Goal: Information Seeking & Learning: Find specific fact

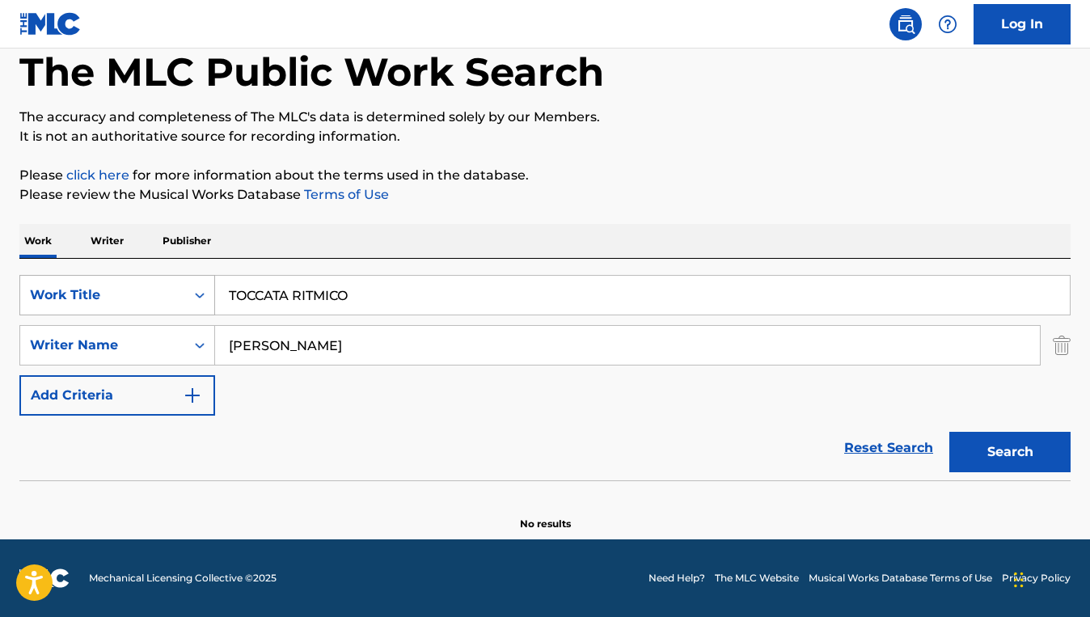
drag, startPoint x: 372, startPoint y: 290, endPoint x: 205, endPoint y: 290, distance: 166.6
click at [205, 290] on div "SearchWithCriteria3044eb48-3db6-488b-90b5-7bc7455592fd Work Title TOCCATA RITMI…" at bounding box center [544, 295] width 1051 height 40
paste input "BAND OF BROTHERS (OPENING THEME)"
type input "BAND OF BROTHERS (OPENING THEME)"
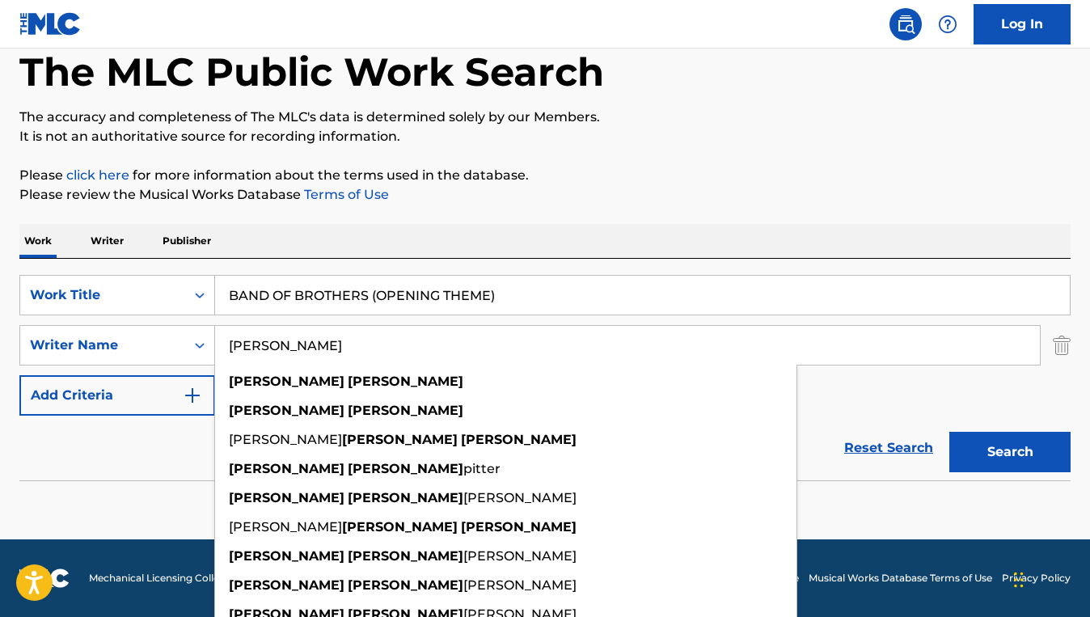
drag, startPoint x: 395, startPoint y: 338, endPoint x: 232, endPoint y: 338, distance: 162.5
click at [232, 338] on input "[PERSON_NAME]" at bounding box center [627, 345] width 825 height 39
paste input "[PERSON_NAME]"
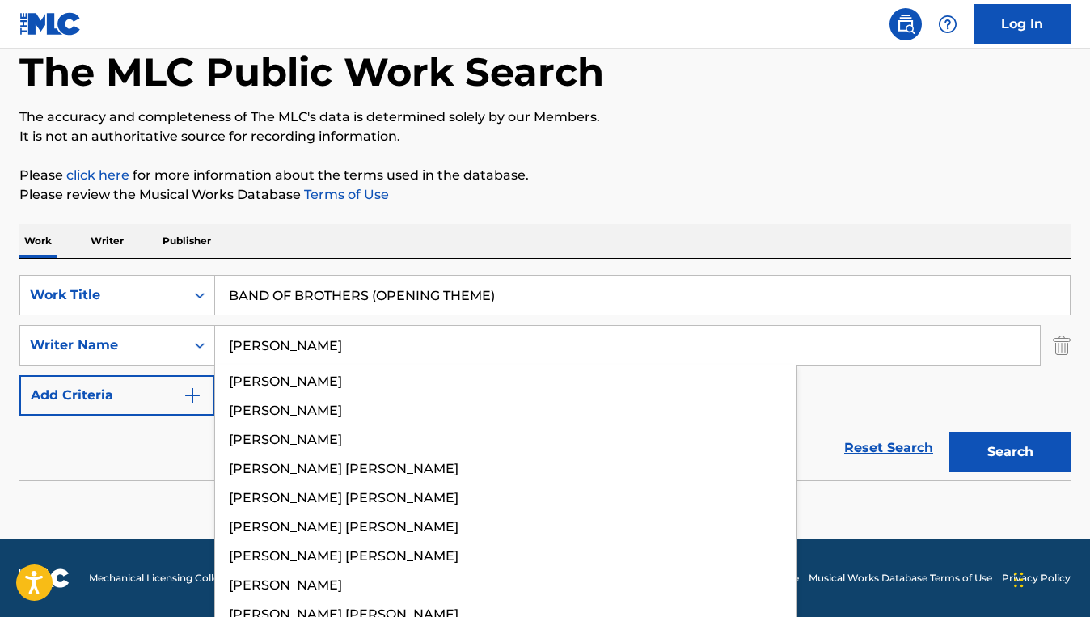
type input "[PERSON_NAME]"
click at [949, 432] on button "Search" at bounding box center [1009, 452] width 121 height 40
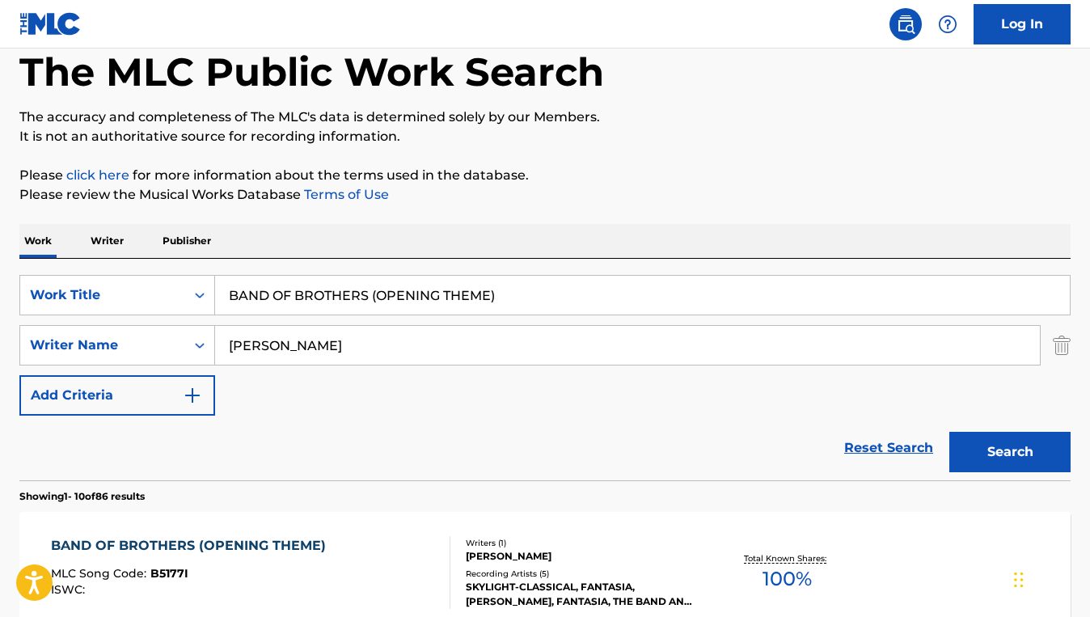
click at [475, 233] on div "Work Writer Publisher" at bounding box center [544, 241] width 1051 height 34
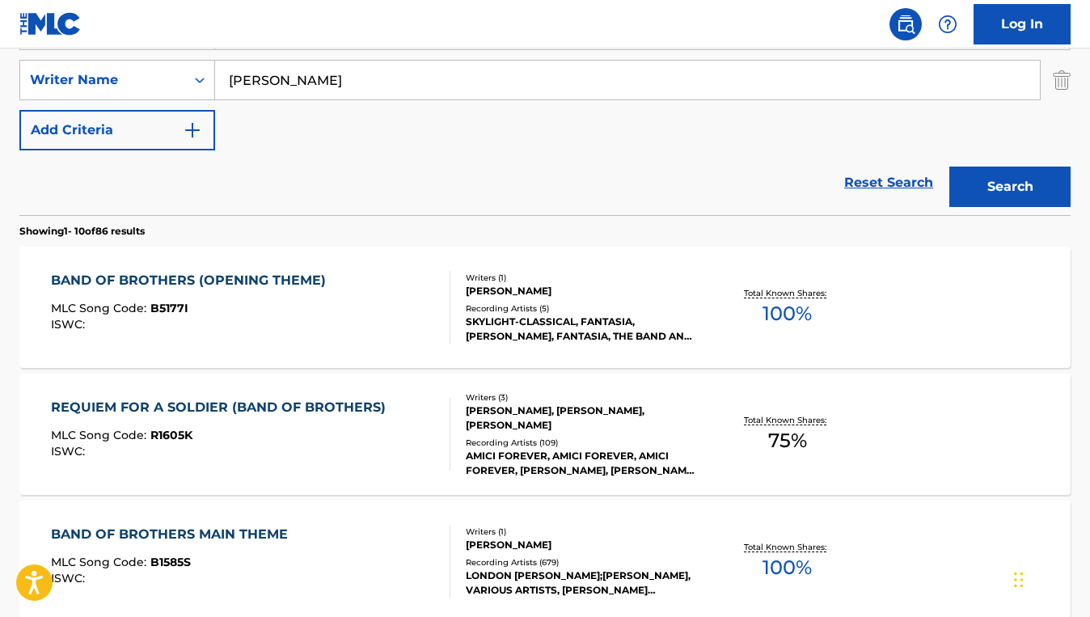
scroll to position [372, 0]
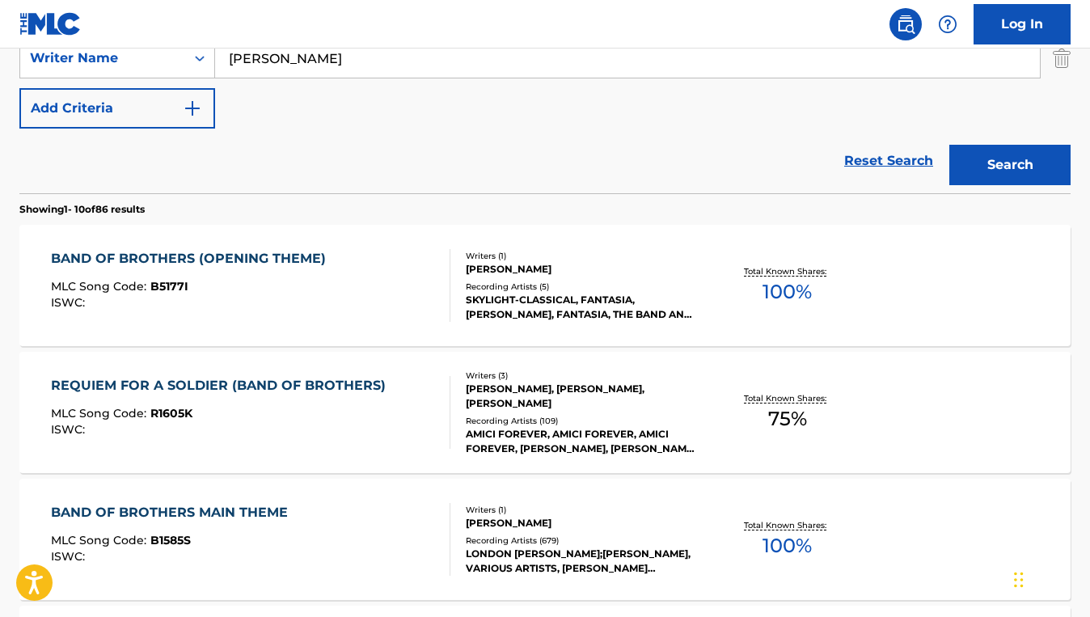
click at [433, 268] on div "BAND OF BROTHERS (OPENING THEME) MLC Song Code : B5177I ISWC :" at bounding box center [250, 285] width 399 height 73
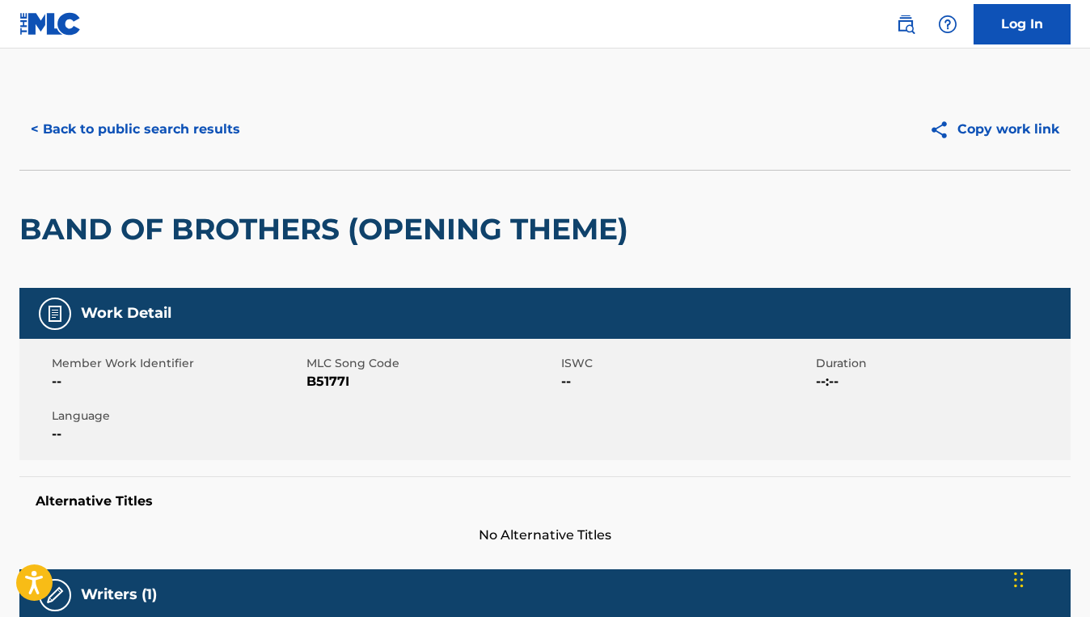
click at [193, 137] on button "< Back to public search results" at bounding box center [135, 129] width 232 height 40
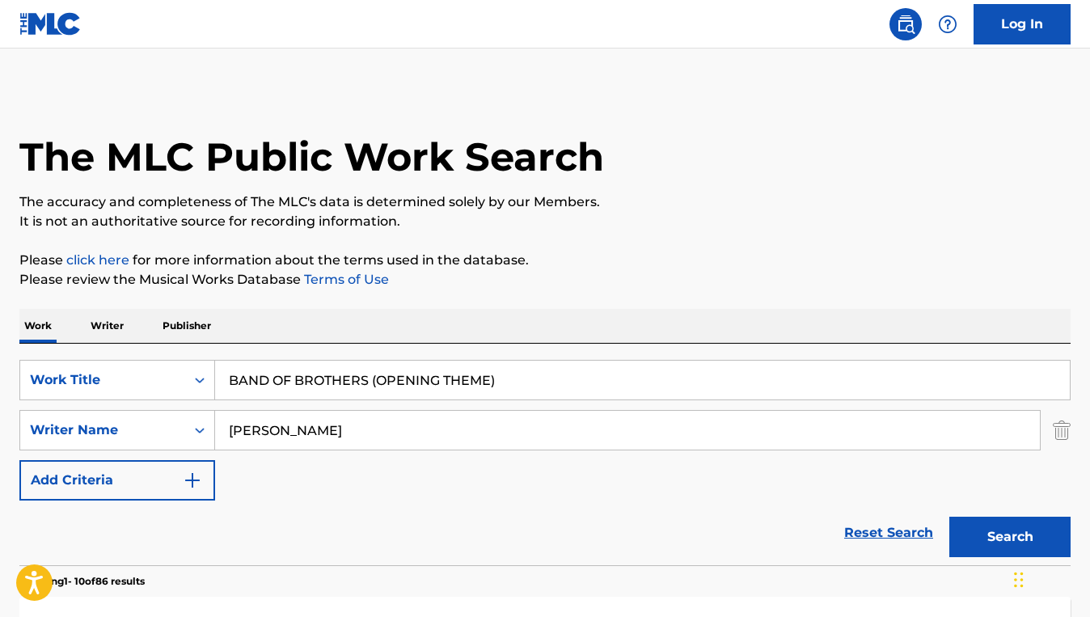
drag, startPoint x: 506, startPoint y: 388, endPoint x: 231, endPoint y: 382, distance: 275.0
click at [231, 382] on input "BAND OF BROTHERS (OPENING THEME)" at bounding box center [642, 380] width 855 height 39
paste input "REDBONE"
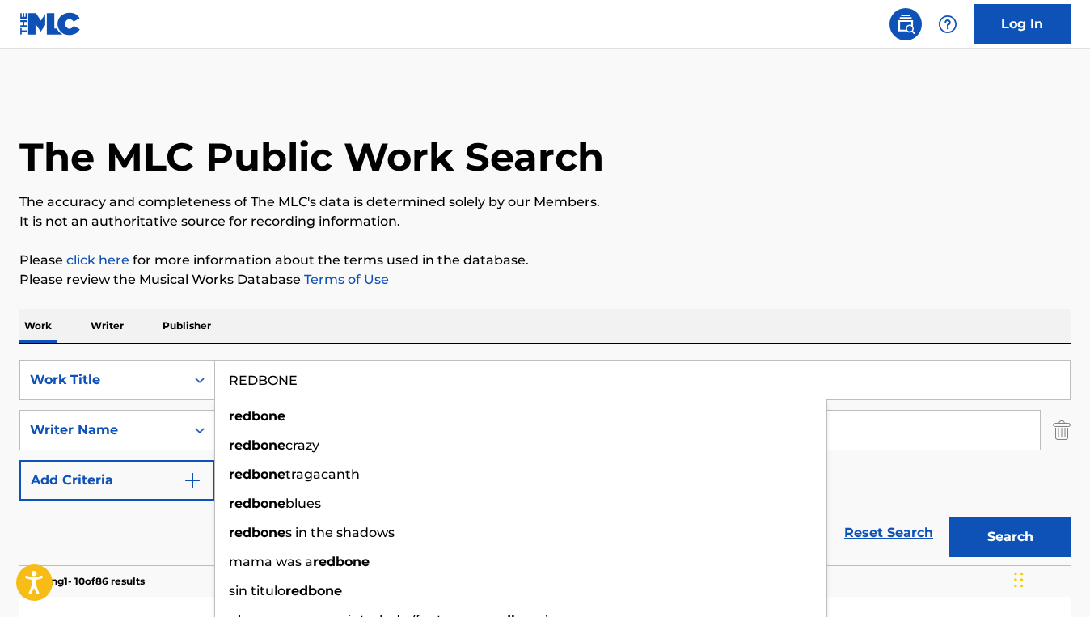
type input "REDBONE"
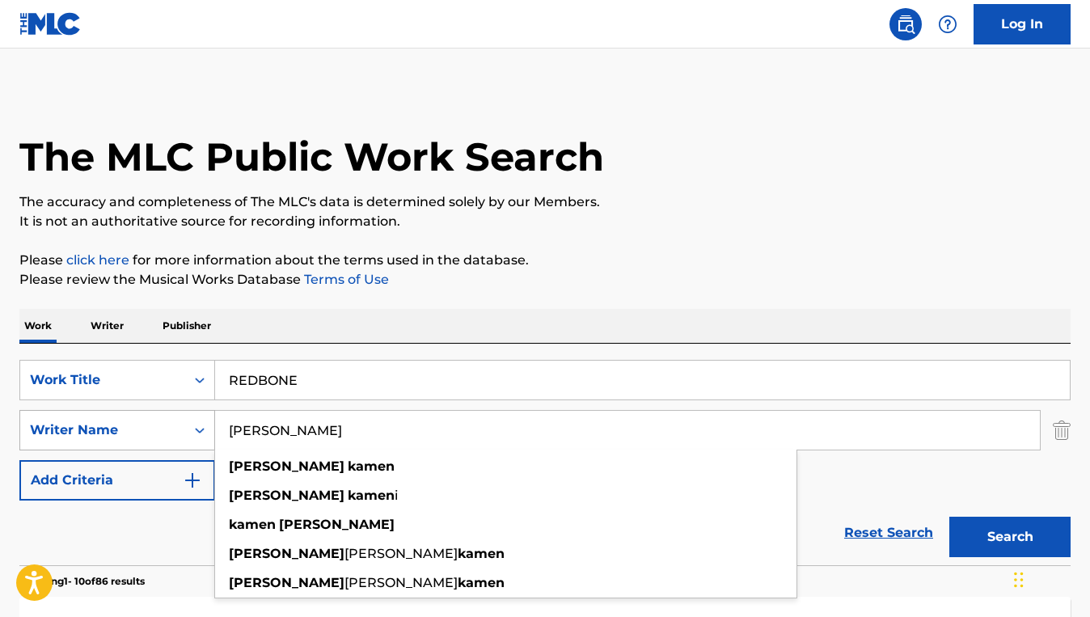
drag, startPoint x: 368, startPoint y: 430, endPoint x: 203, endPoint y: 422, distance: 165.2
click at [203, 422] on div "SearchWithCriteriacc9e6518-b483-4edf-9926-3dcc5290bab4 Writer Name [PERSON_NAME…" at bounding box center [544, 430] width 1051 height 40
paste input "[PERSON_NAME]"
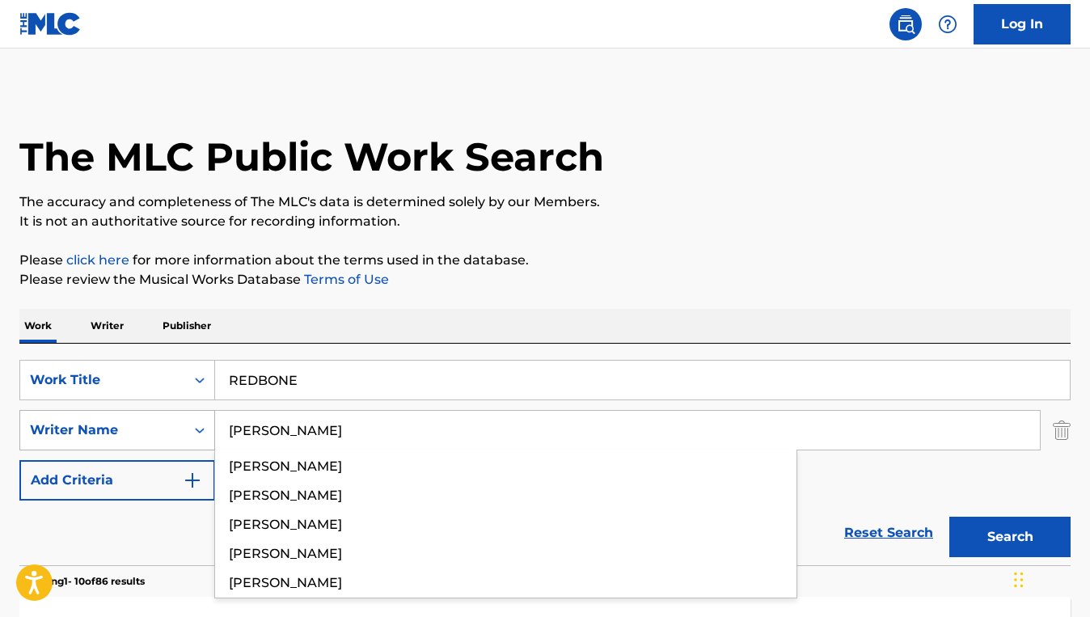
click at [949, 517] on button "Search" at bounding box center [1009, 537] width 121 height 40
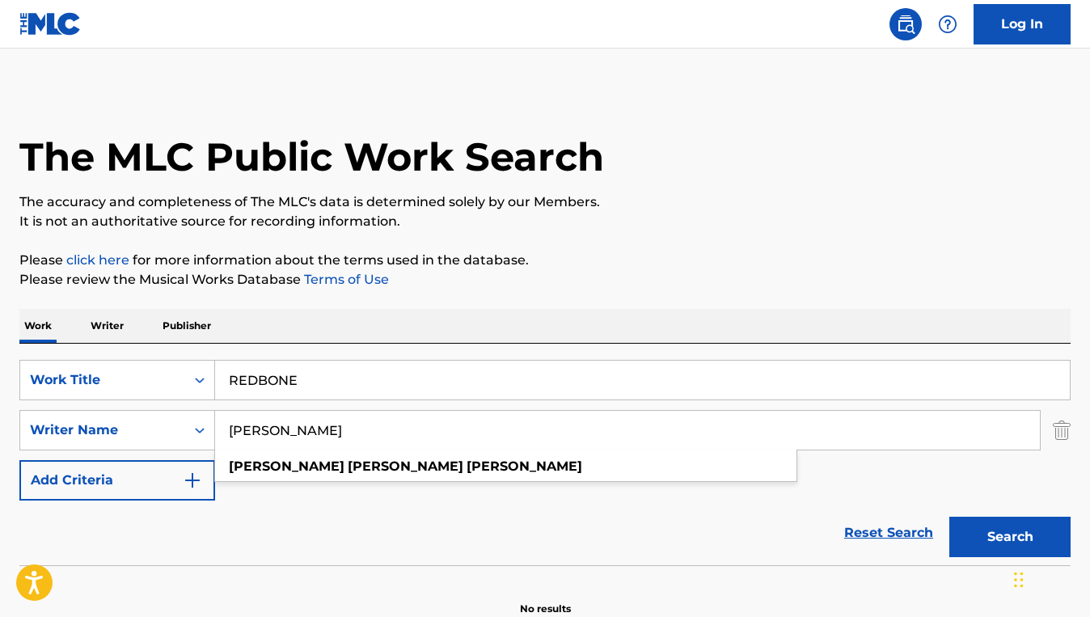
scroll to position [85, 0]
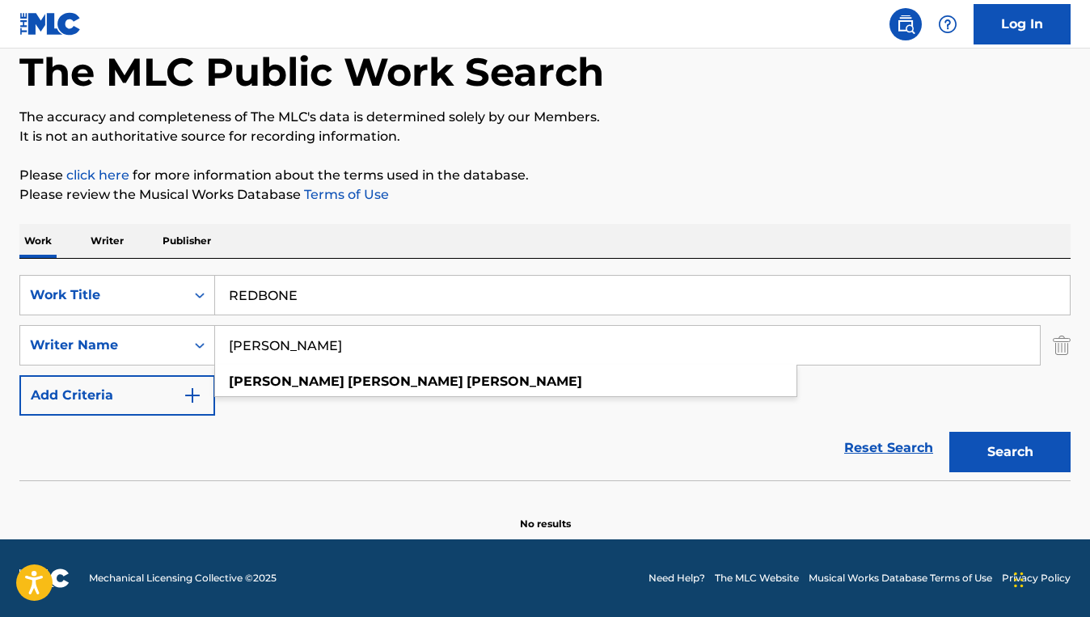
click at [977, 463] on button "Search" at bounding box center [1009, 452] width 121 height 40
drag, startPoint x: 383, startPoint y: 344, endPoint x: 213, endPoint y: 333, distance: 171.0
click at [213, 333] on div "SearchWithCriteriacc9e6518-b483-4edf-9926-3dcc5290bab4 Writer Name [PERSON_NAME…" at bounding box center [544, 345] width 1051 height 40
paste input "[PERSON_NAME]"
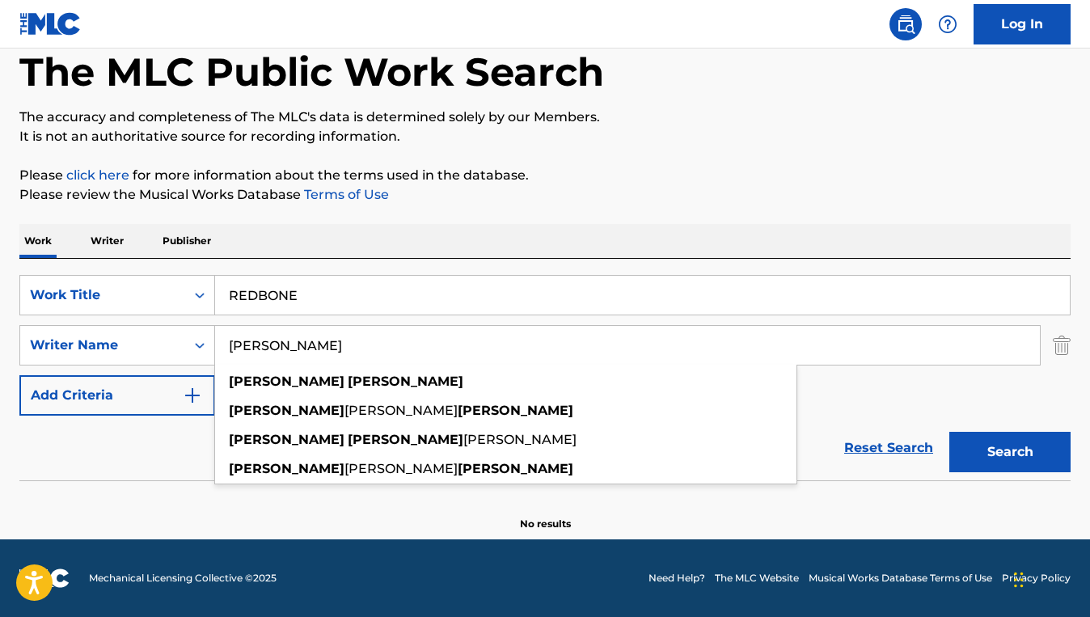
type input "[PERSON_NAME]"
click at [955, 454] on button "Search" at bounding box center [1009, 452] width 121 height 40
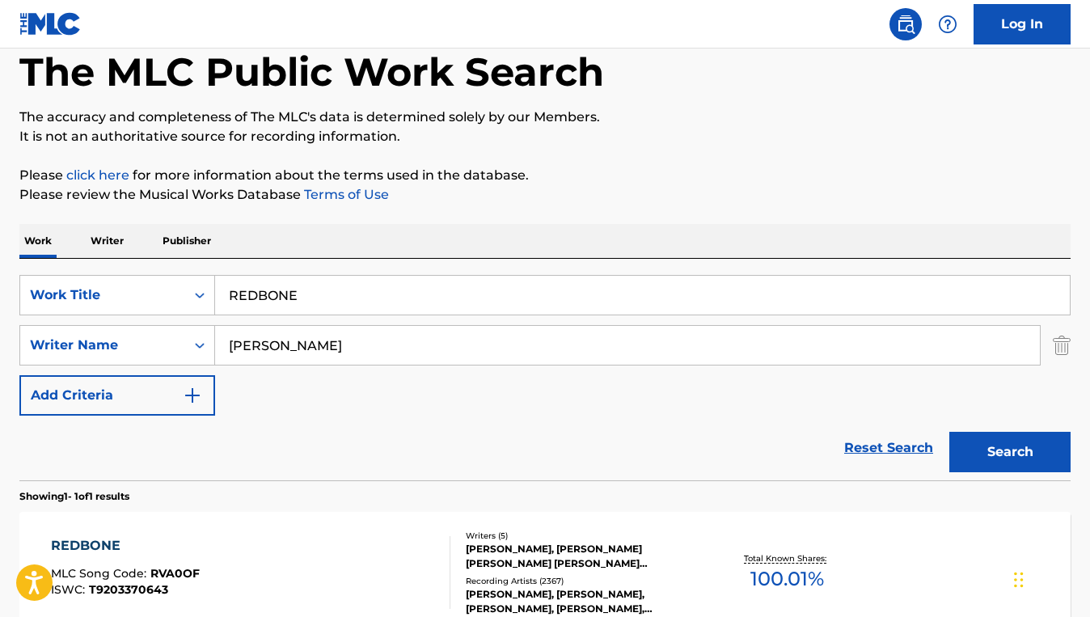
scroll to position [263, 0]
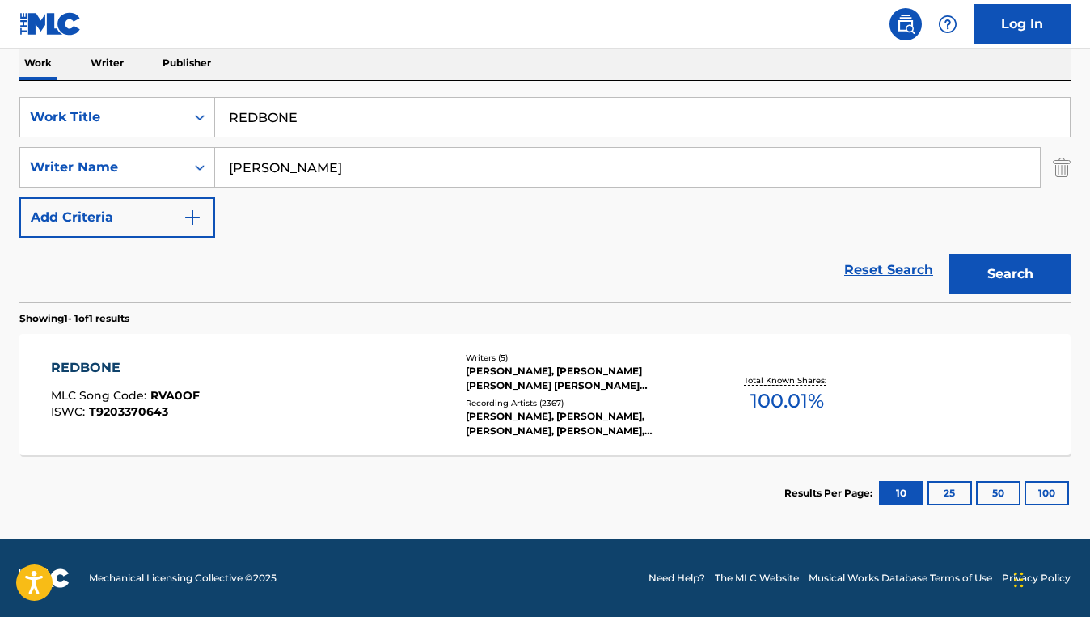
click at [556, 409] on div "[PERSON_NAME], [PERSON_NAME], [PERSON_NAME], [PERSON_NAME], [PERSON_NAME]" at bounding box center [583, 423] width 235 height 29
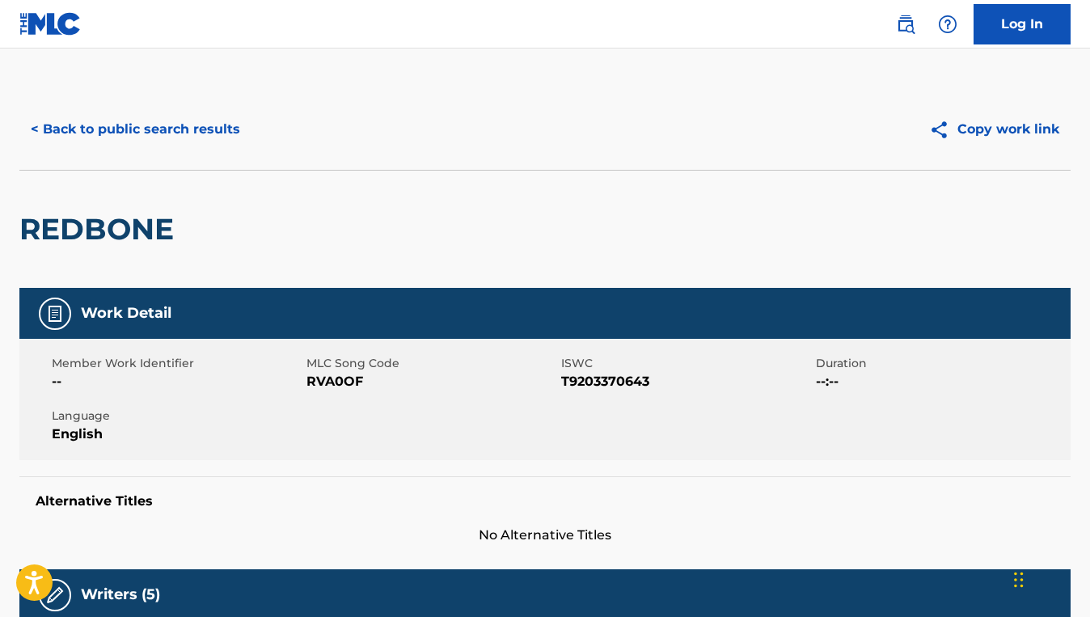
click at [146, 119] on button "< Back to public search results" at bounding box center [135, 129] width 232 height 40
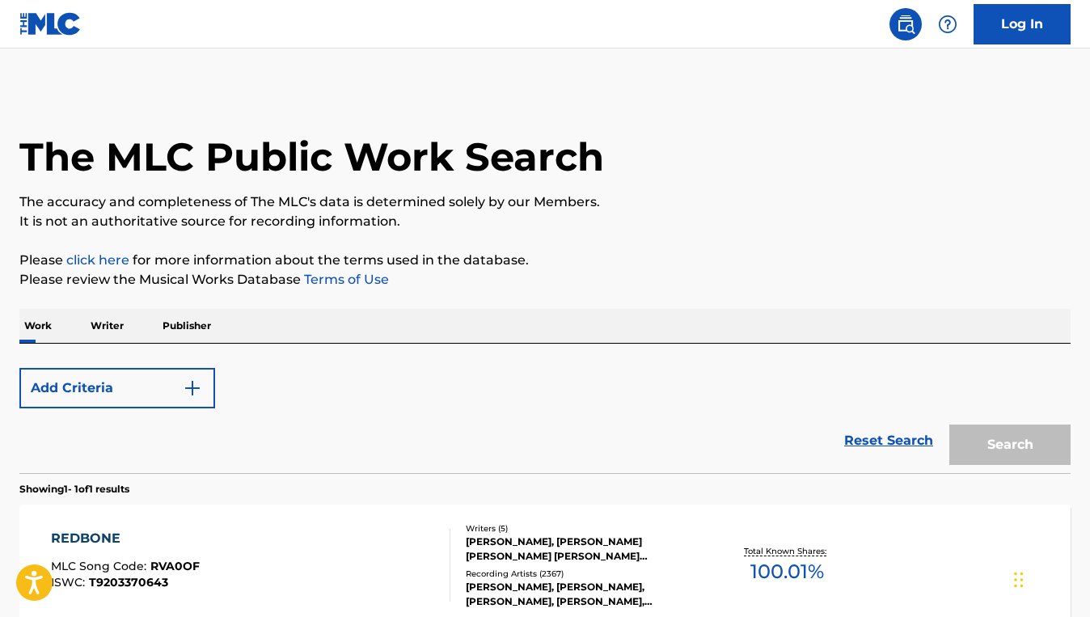
scroll to position [170, 0]
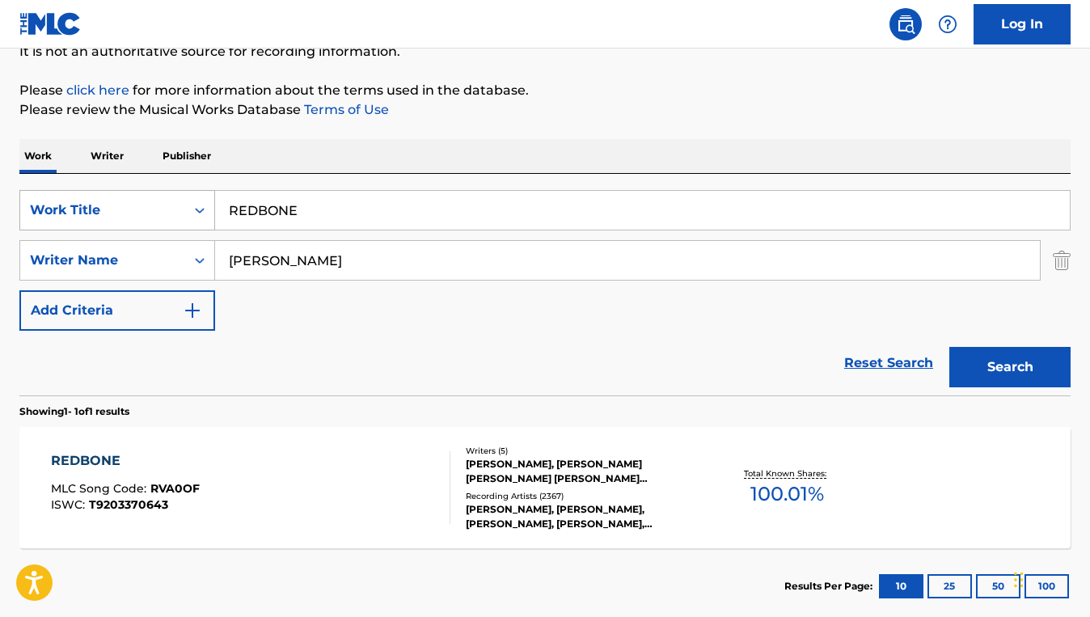
drag, startPoint x: 323, startPoint y: 212, endPoint x: 167, endPoint y: 209, distance: 155.3
click at [167, 209] on div "SearchWithCriteria3044eb48-3db6-488b-90b5-7bc7455592fd Work Title REDBONE" at bounding box center [544, 210] width 1051 height 40
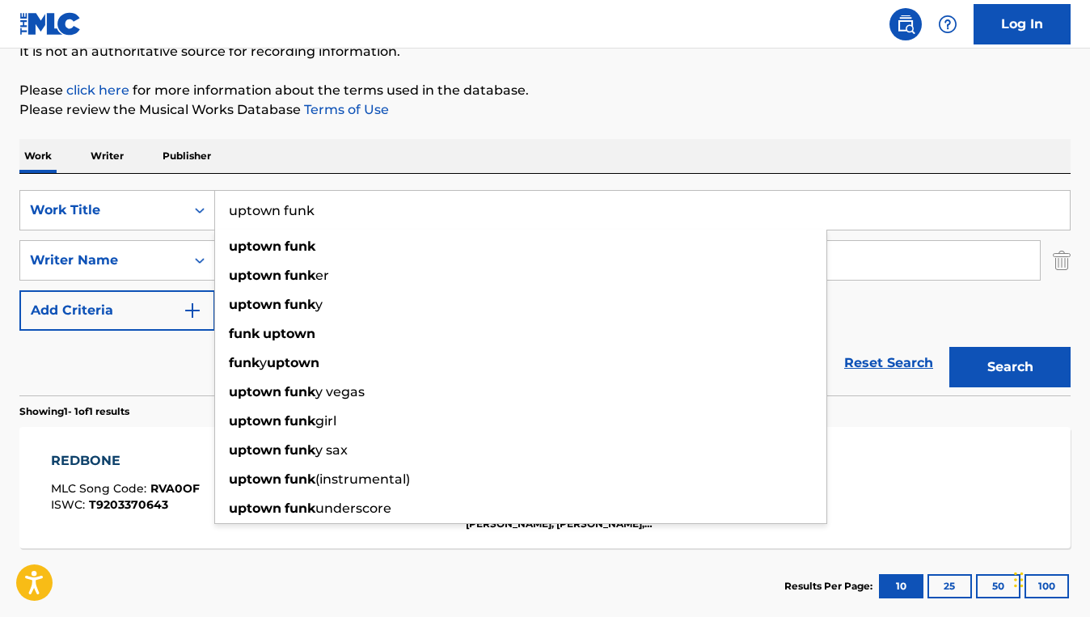
type input "uptown funk"
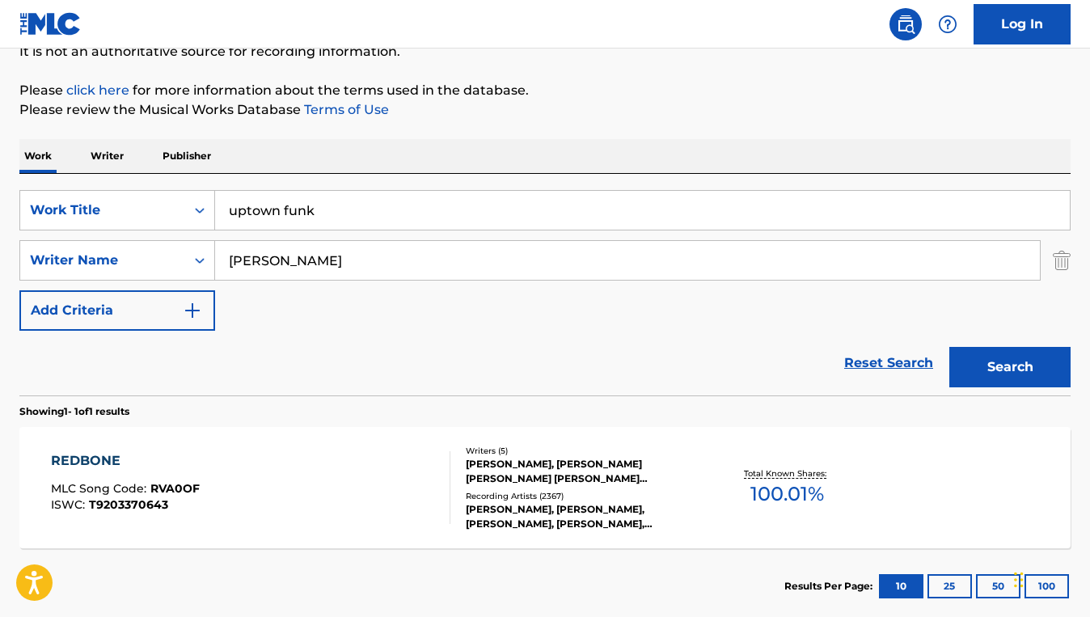
click at [166, 361] on div "Reset Search Search" at bounding box center [544, 363] width 1051 height 65
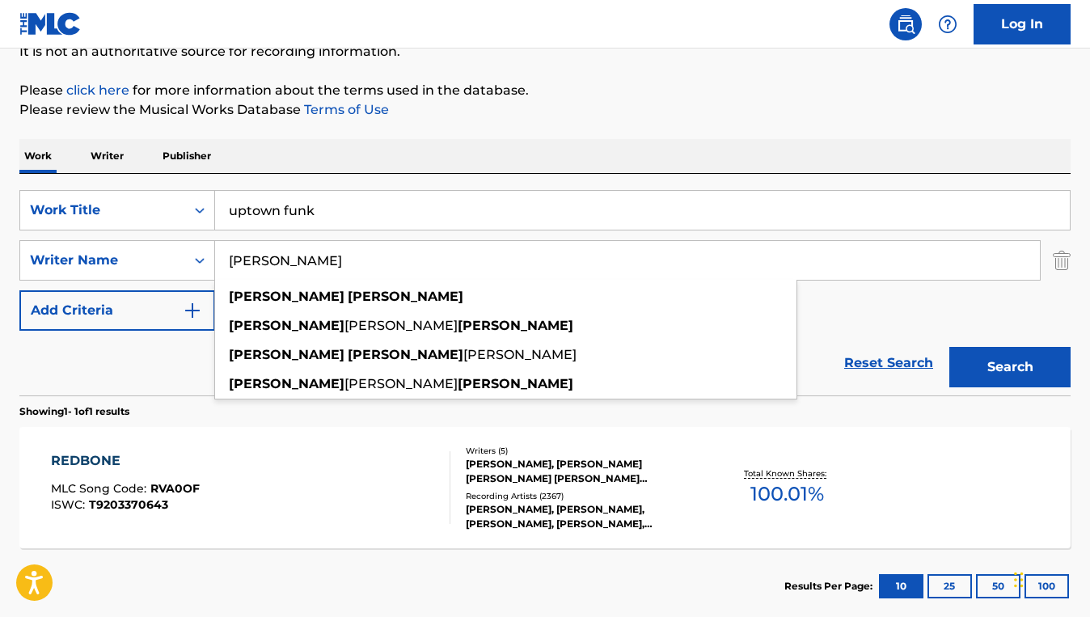
drag, startPoint x: 383, startPoint y: 262, endPoint x: 230, endPoint y: 250, distance: 154.1
click at [230, 251] on input "[PERSON_NAME]" at bounding box center [627, 260] width 825 height 39
paste input "[PERSON_NAME]"
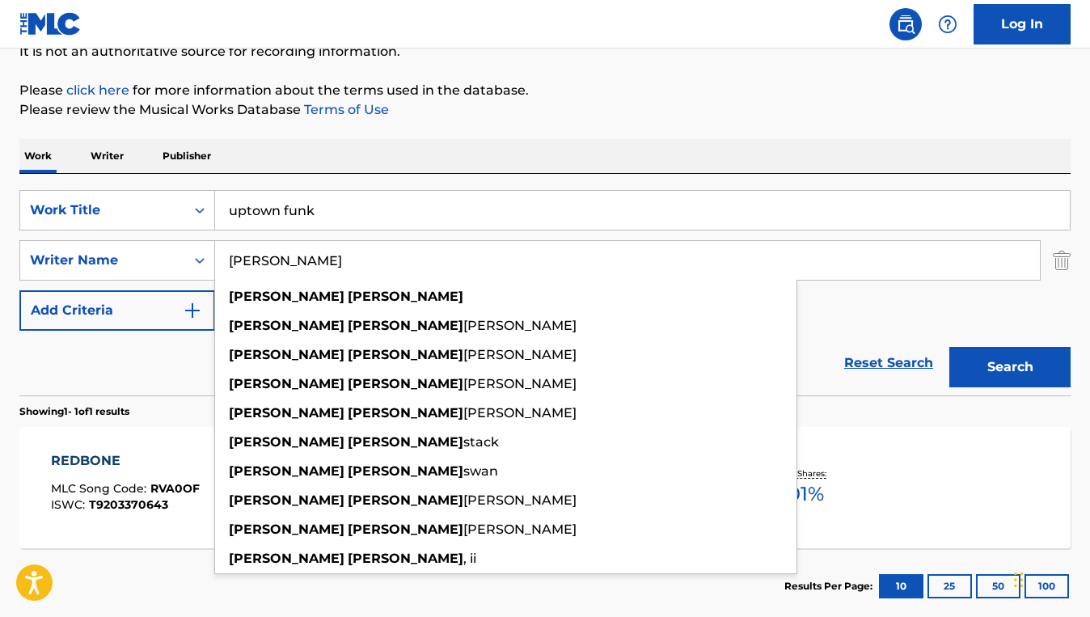
type input "[PERSON_NAME]"
click at [949, 347] on button "Search" at bounding box center [1009, 367] width 121 height 40
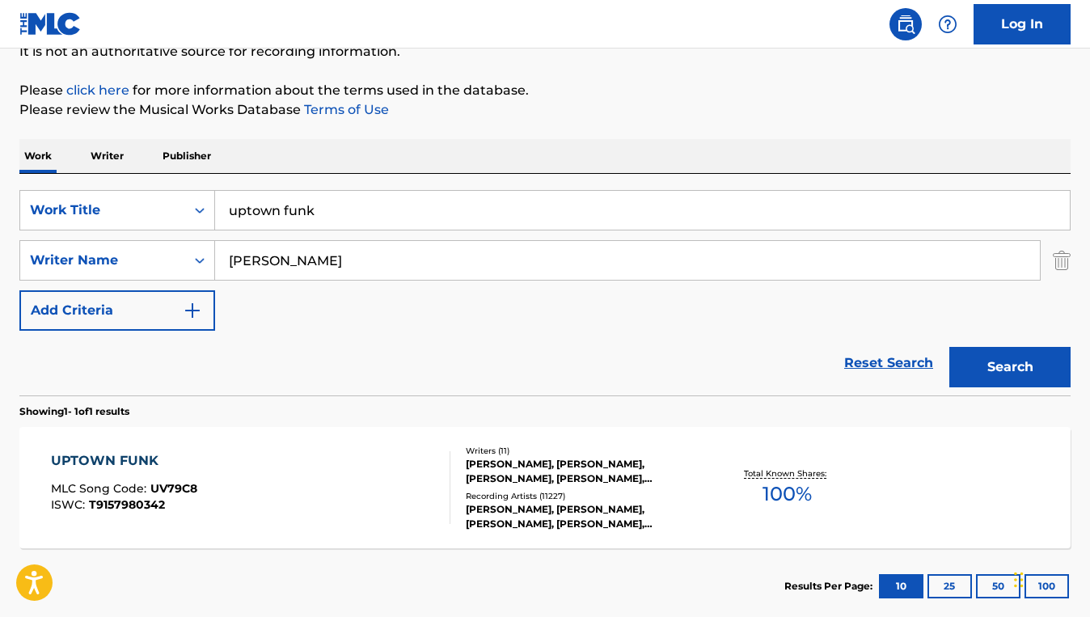
scroll to position [263, 0]
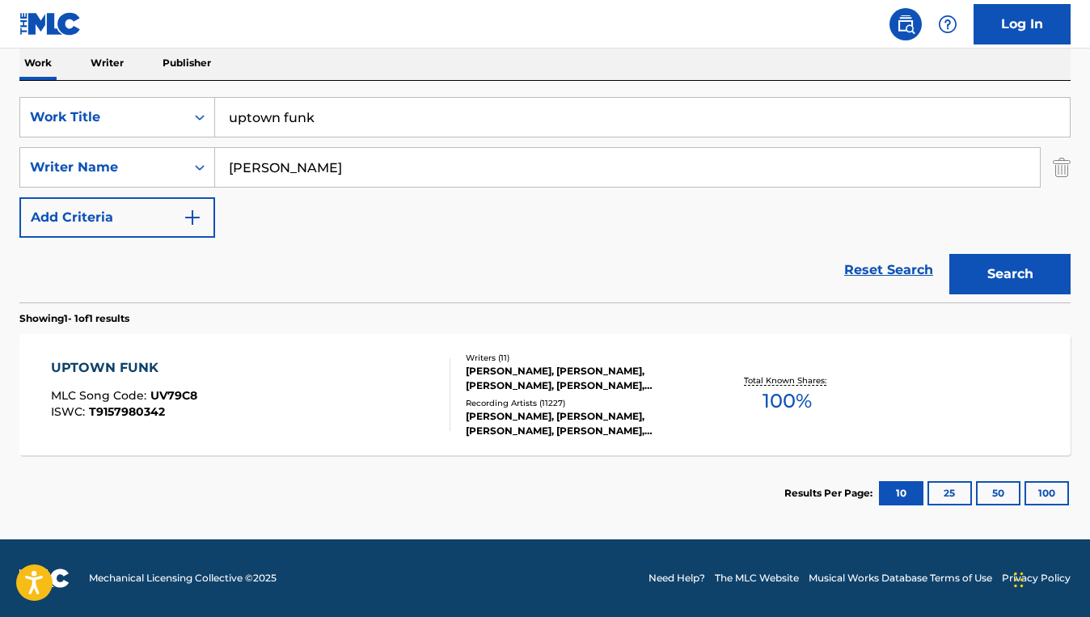
click at [382, 366] on div "UPTOWN FUNK MLC Song Code : UV79C8 ISWC : T9157980342" at bounding box center [250, 394] width 399 height 73
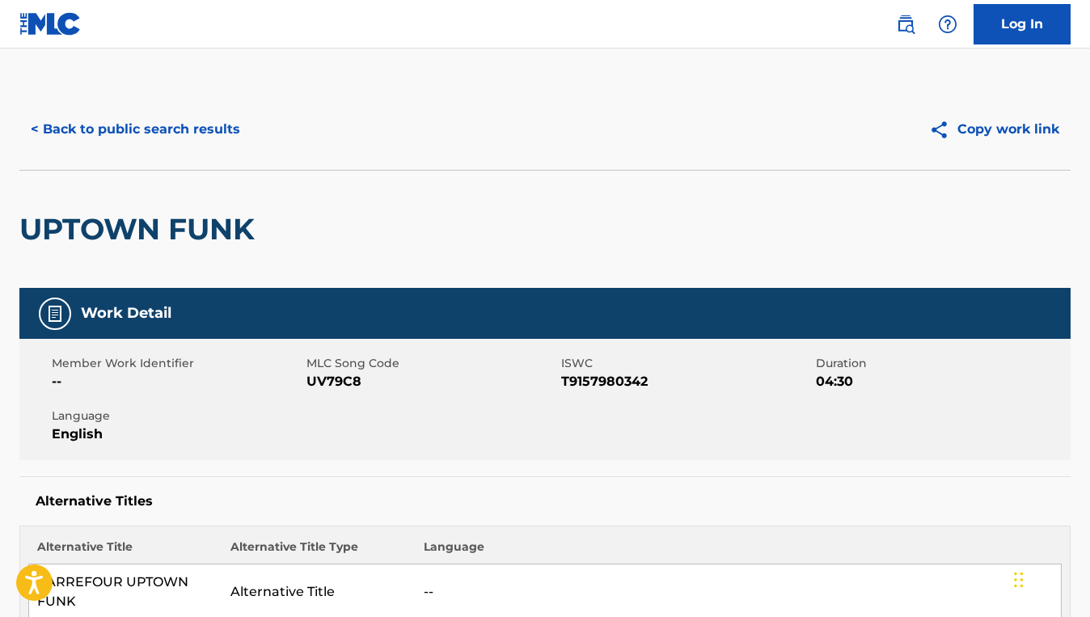
click at [201, 133] on button "< Back to public search results" at bounding box center [135, 129] width 232 height 40
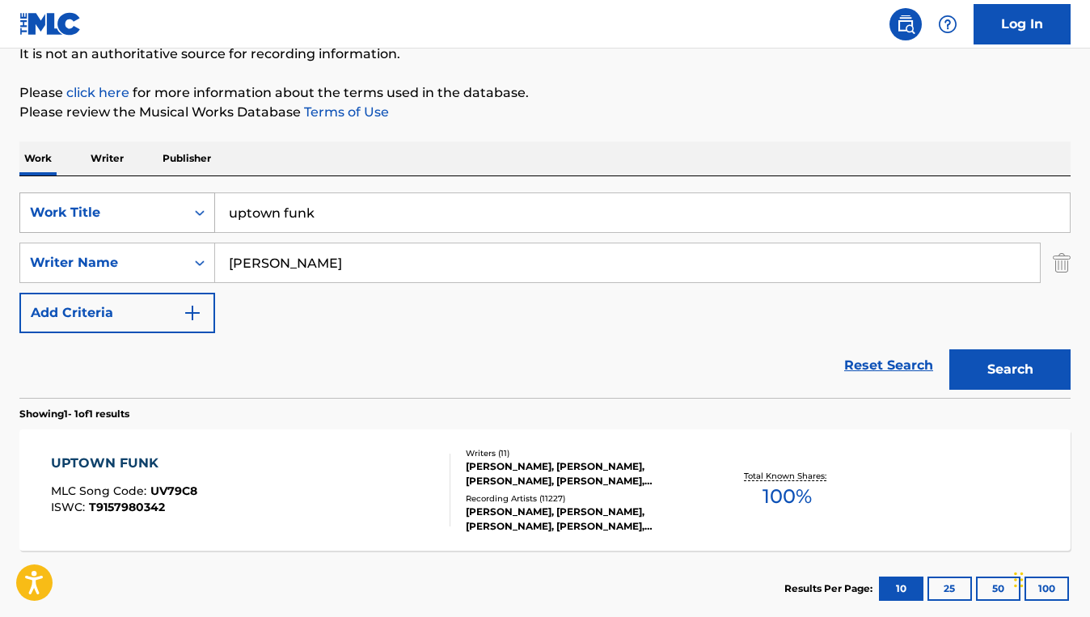
drag, startPoint x: 323, startPoint y: 210, endPoint x: 211, endPoint y: 203, distance: 112.6
click at [211, 203] on div "SearchWithCriteria3044eb48-3db6-488b-90b5-7bc7455592fd Work Title uptown funk" at bounding box center [544, 212] width 1051 height 40
paste input "(OCEAN) BLOOM"
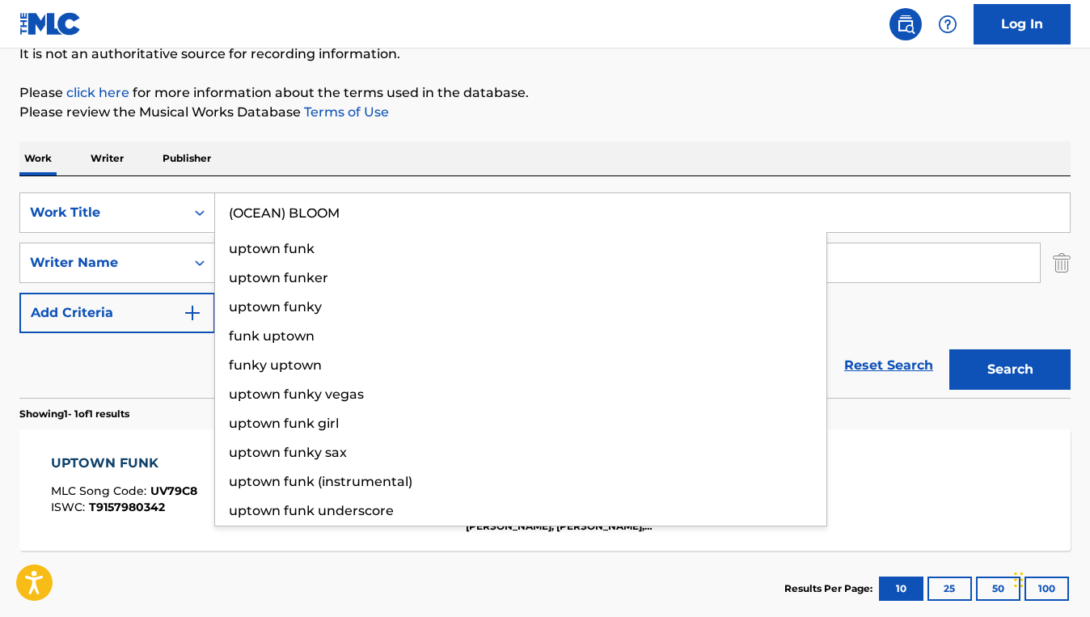
type input "(OCEAN) BLOOM"
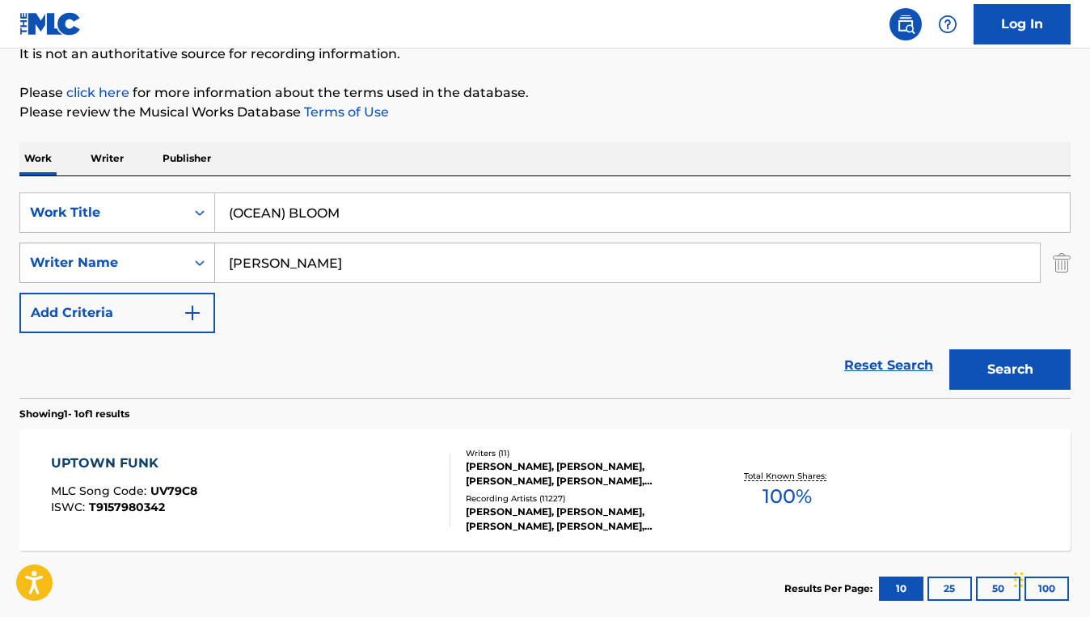
drag, startPoint x: 371, startPoint y: 265, endPoint x: 207, endPoint y: 251, distance: 164.7
click at [207, 251] on div "SearchWithCriteriacc9e6518-b483-4edf-9926-3dcc5290bab4 Writer Name [PERSON_NAME]" at bounding box center [544, 263] width 1051 height 40
paste input "[PERSON_NAME],"
type input "[PERSON_NAME]"
click at [949, 349] on button "Search" at bounding box center [1009, 369] width 121 height 40
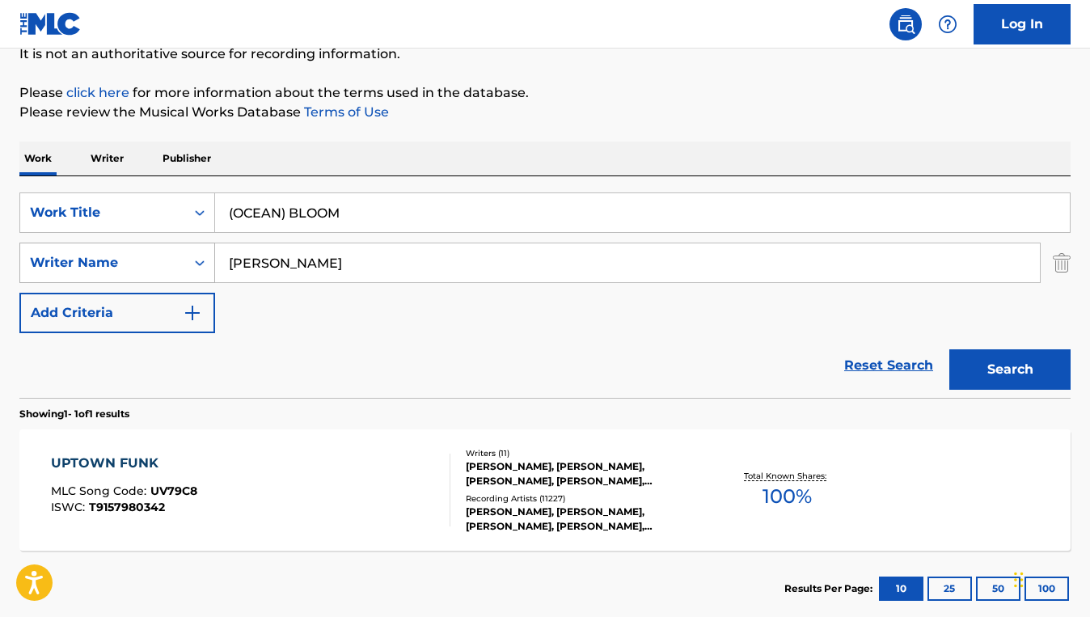
scroll to position [137, 0]
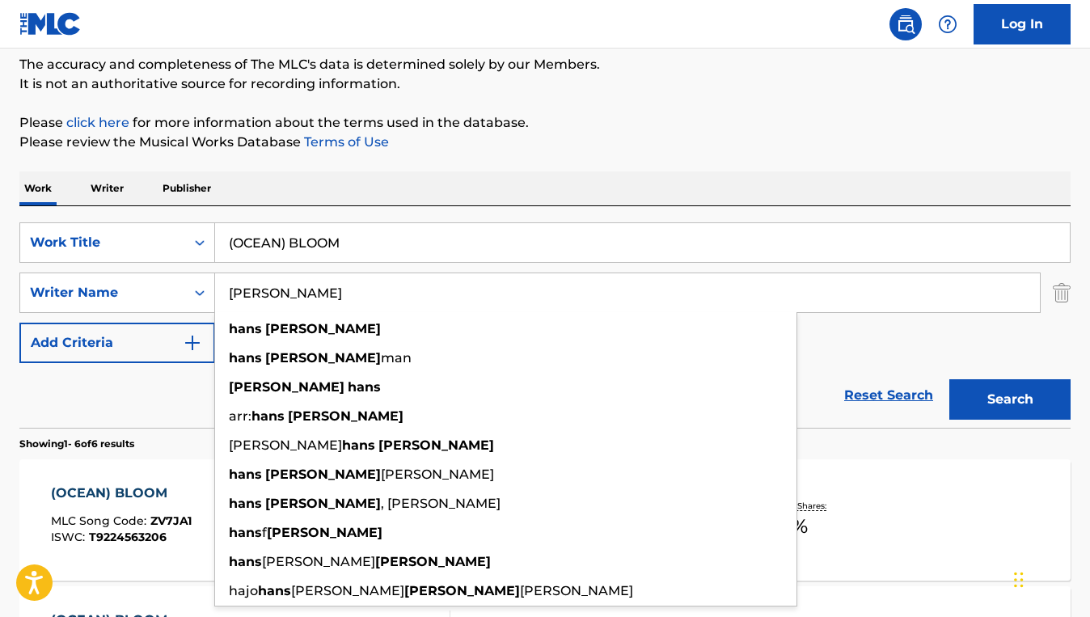
click at [508, 142] on p "Please review the Musical Works Database Terms of Use" at bounding box center [544, 142] width 1051 height 19
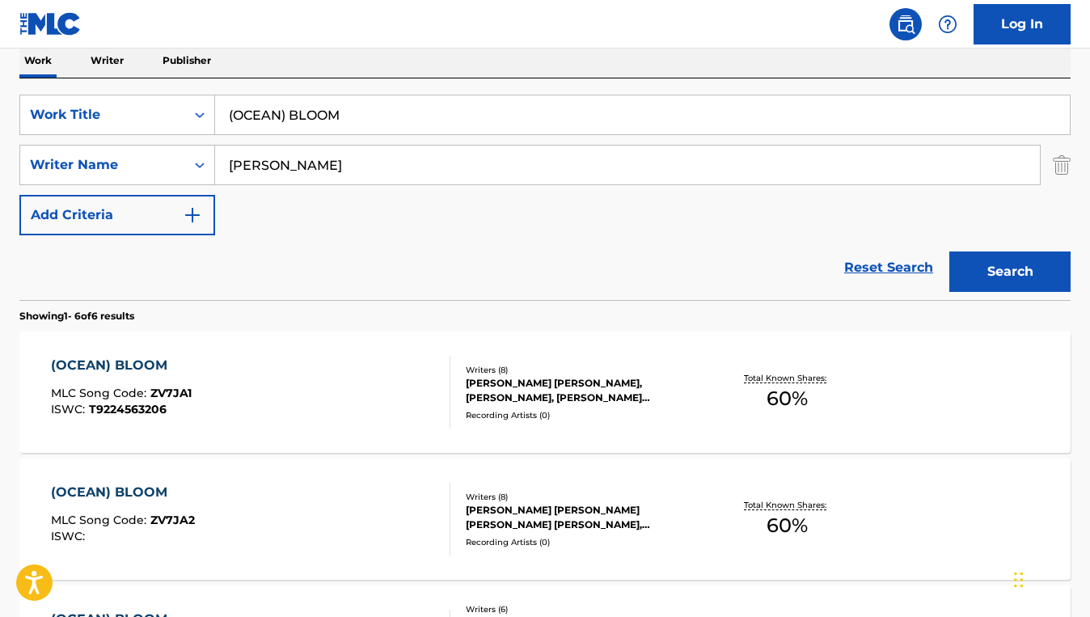
scroll to position [157, 0]
